Goal: Check status: Check status

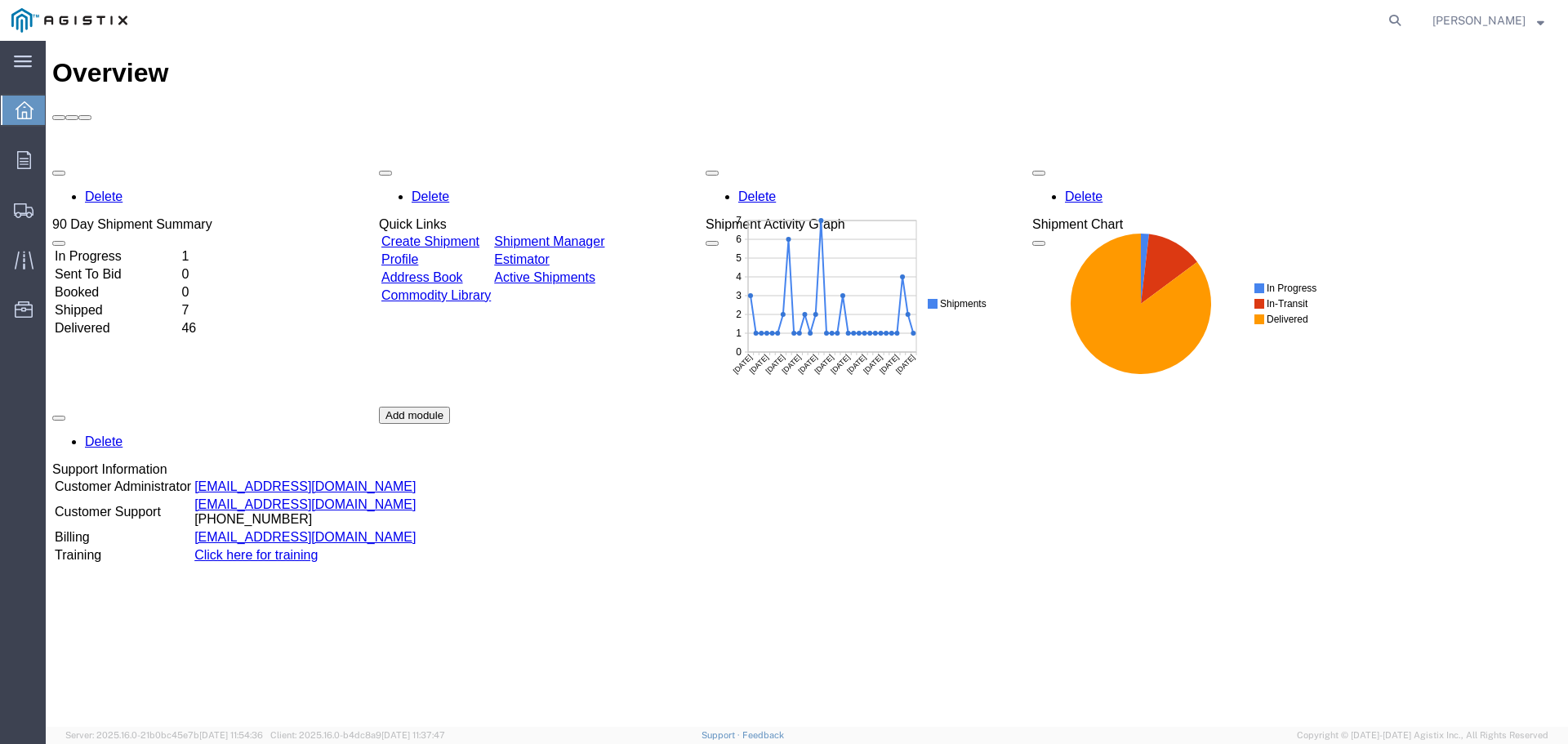
click at [212, 217] on div "90 Day Shipment Summary" at bounding box center [132, 224] width 160 height 15
click at [149, 246] on div "In Progress 1 Sent To Bid 0 Booked 0 Shipped 7 Delivered 46" at bounding box center [132, 347] width 160 height 201
click at [144, 248] on td "In Progress" at bounding box center [116, 256] width 125 height 16
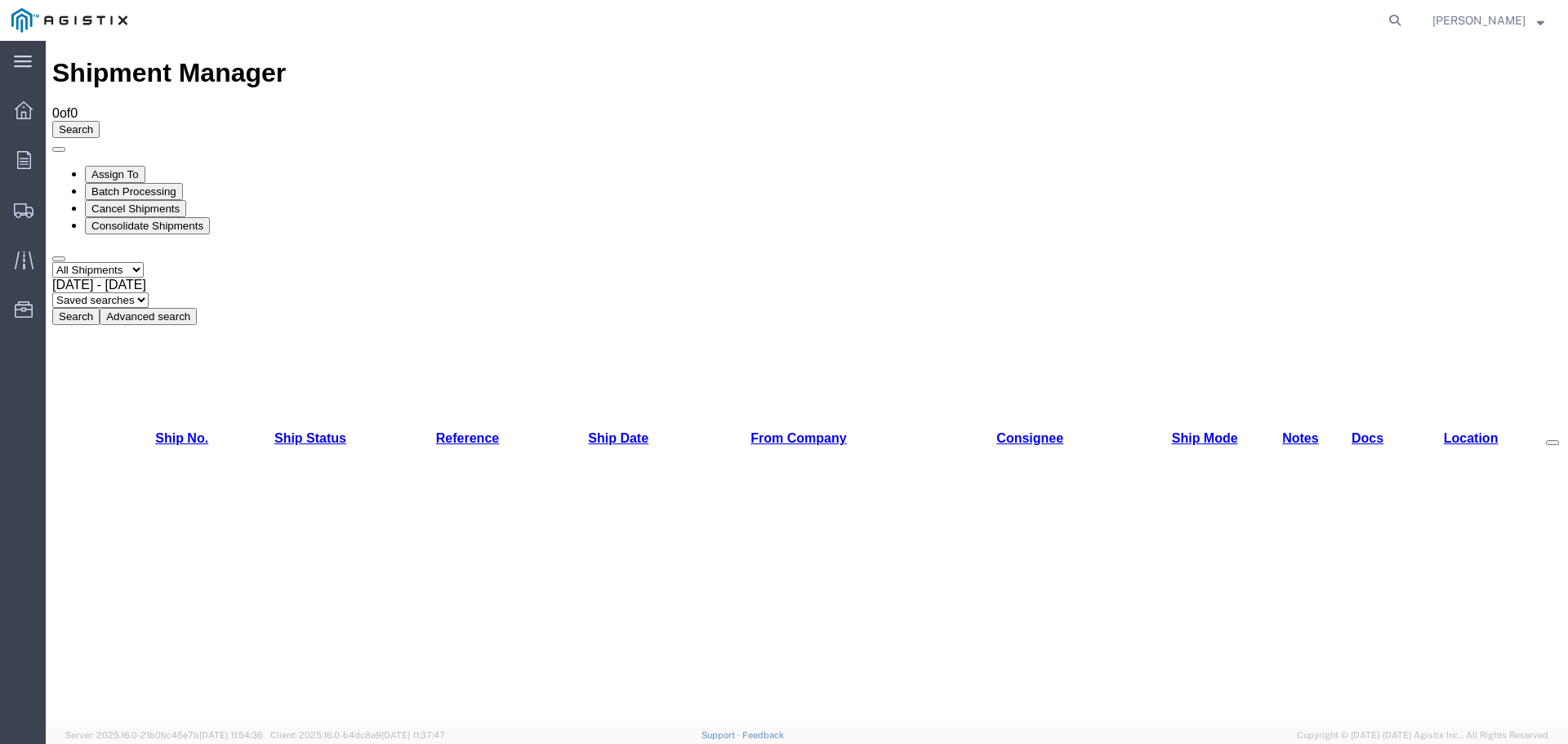
click at [100, 308] on button "Search" at bounding box center [76, 316] width 47 height 17
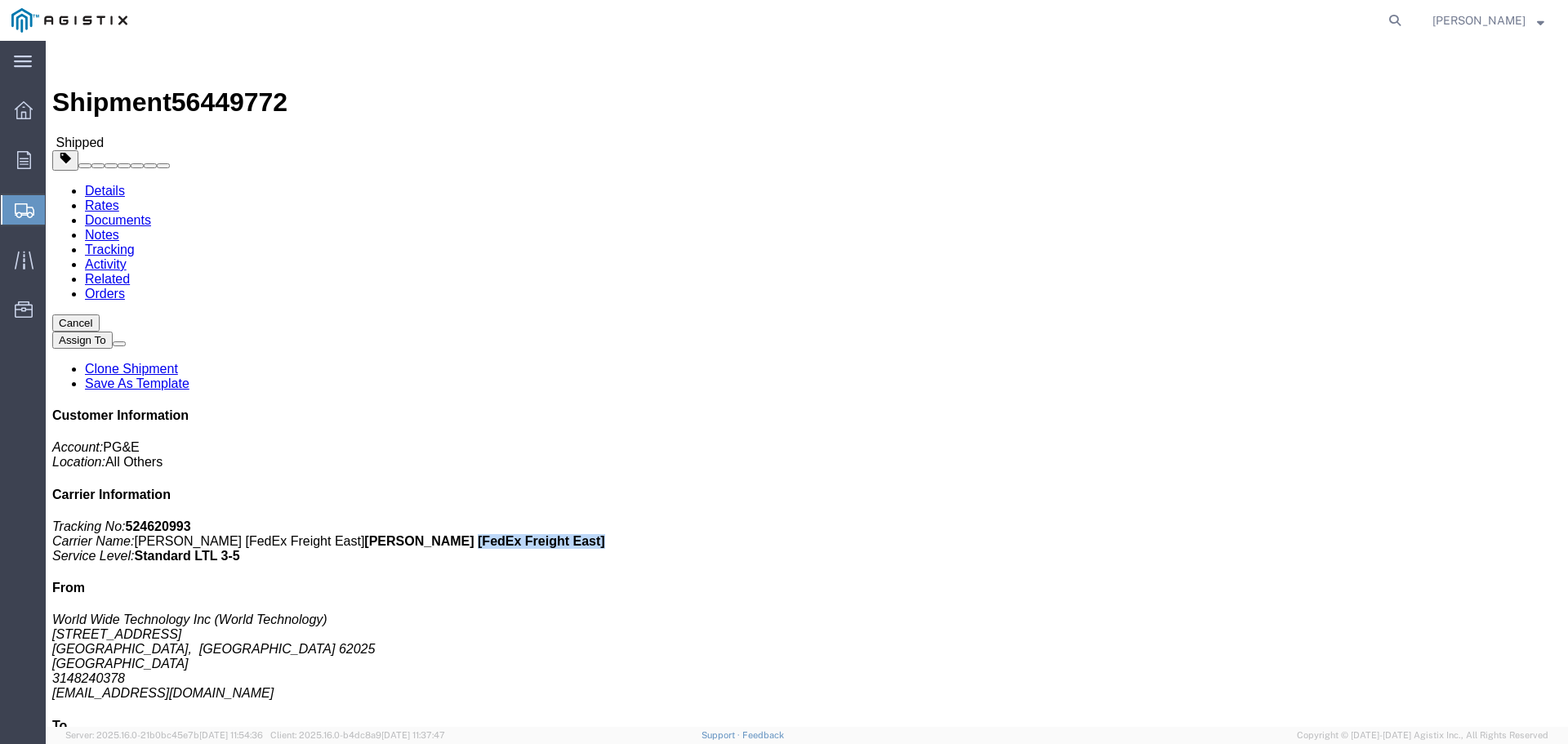
drag, startPoint x: 1492, startPoint y: 224, endPoint x: 1374, endPoint y: 232, distance: 118.3
click div "Customer Information Account: PG&E Location: All Others Carrier Information Tra…"
copy b "[FedEx Freight East]"
